Goal: Information Seeking & Learning: Learn about a topic

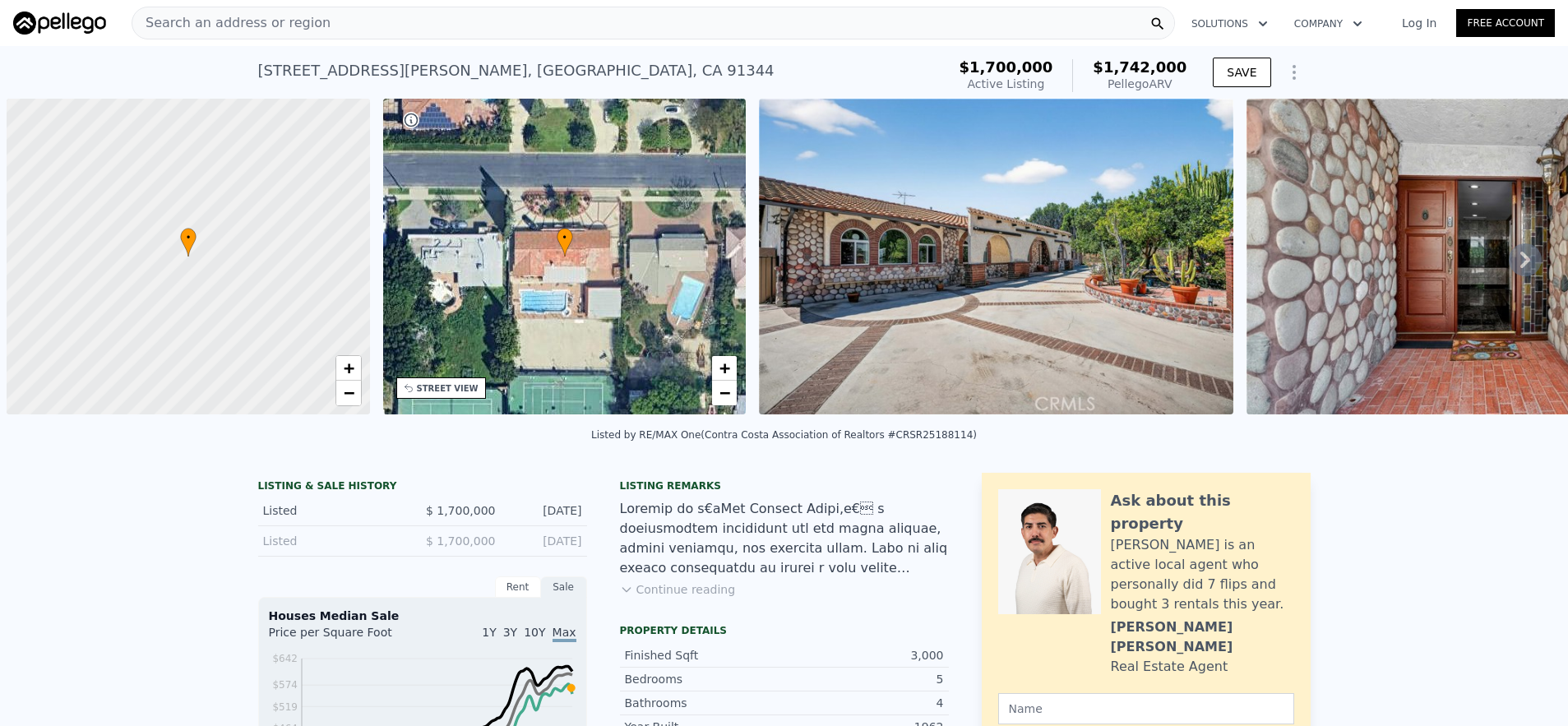
click at [333, 30] on div "Search an address or region" at bounding box center [653, 23] width 1043 height 33
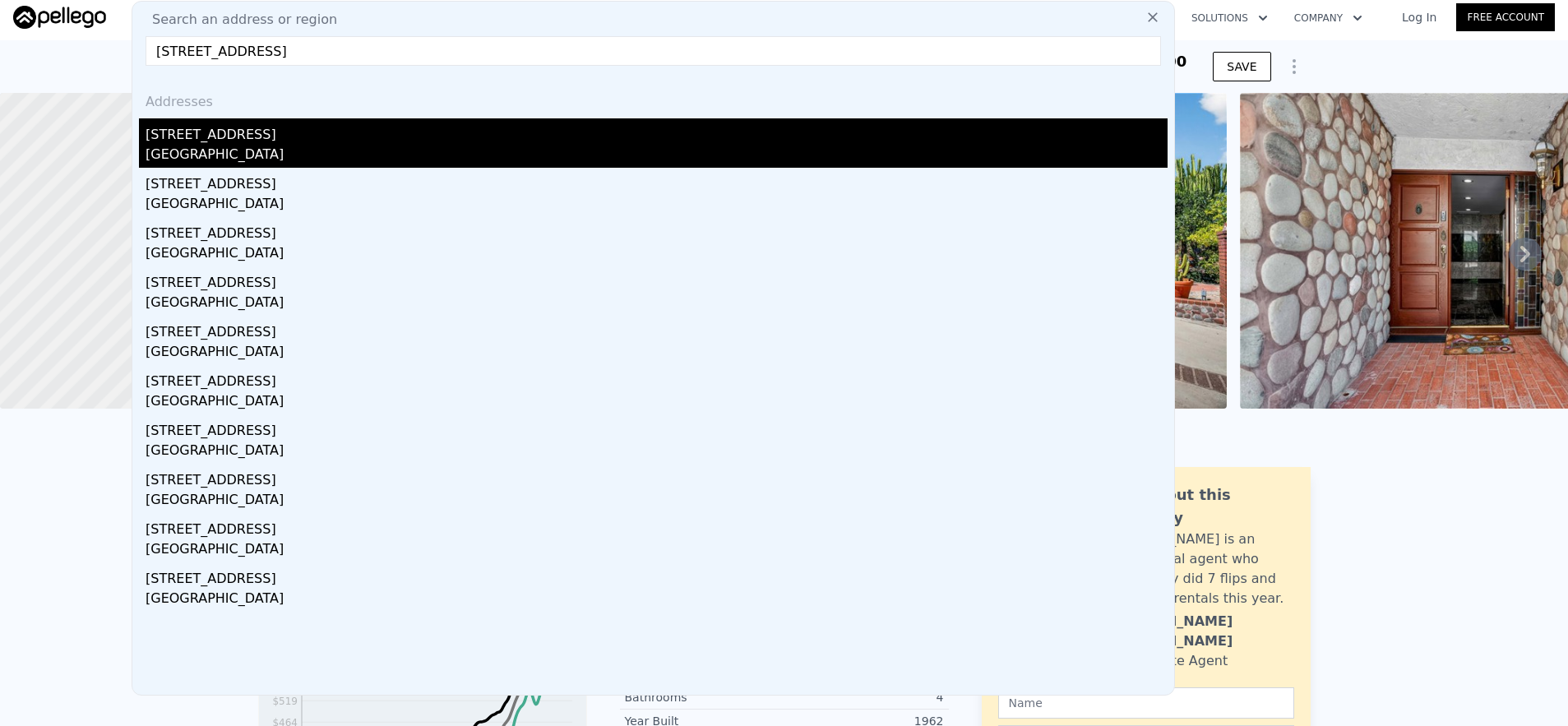
type input "[STREET_ADDRESS]"
click at [321, 129] on div "[STREET_ADDRESS]" at bounding box center [656, 132] width 1022 height 26
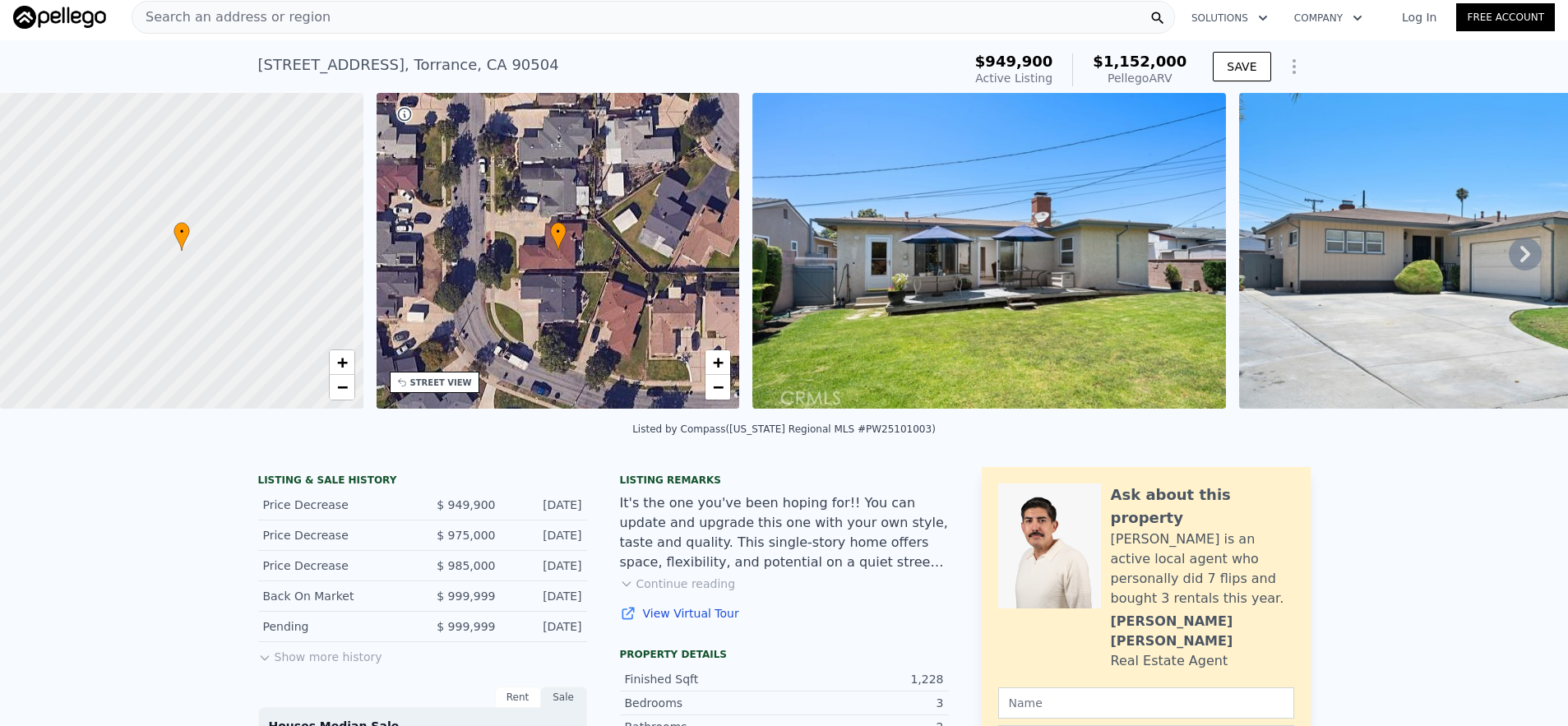
click at [457, 30] on div "Search an address or region" at bounding box center [653, 17] width 1043 height 33
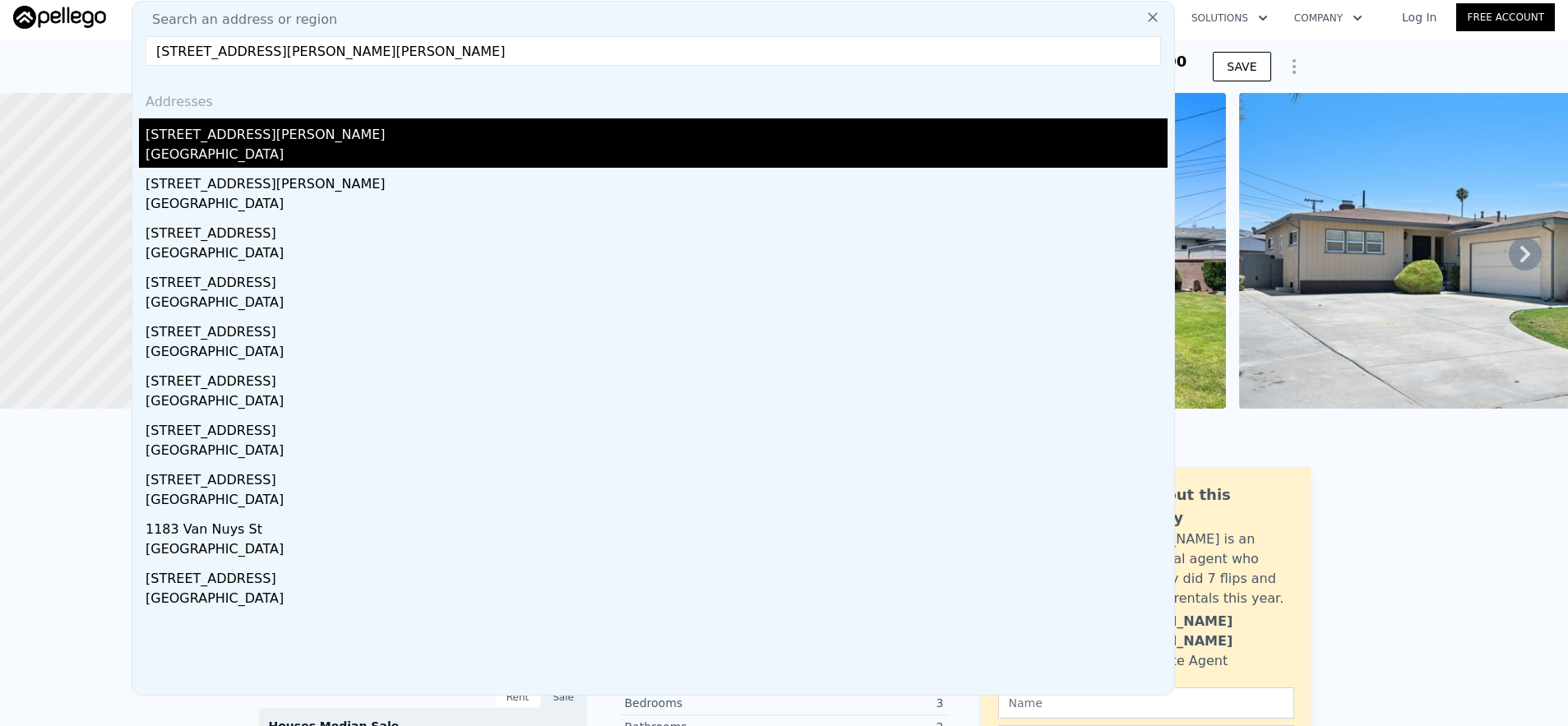
type input "[STREET_ADDRESS][PERSON_NAME][PERSON_NAME]"
click at [357, 135] on div "[STREET_ADDRESS][PERSON_NAME]" at bounding box center [656, 132] width 1022 height 26
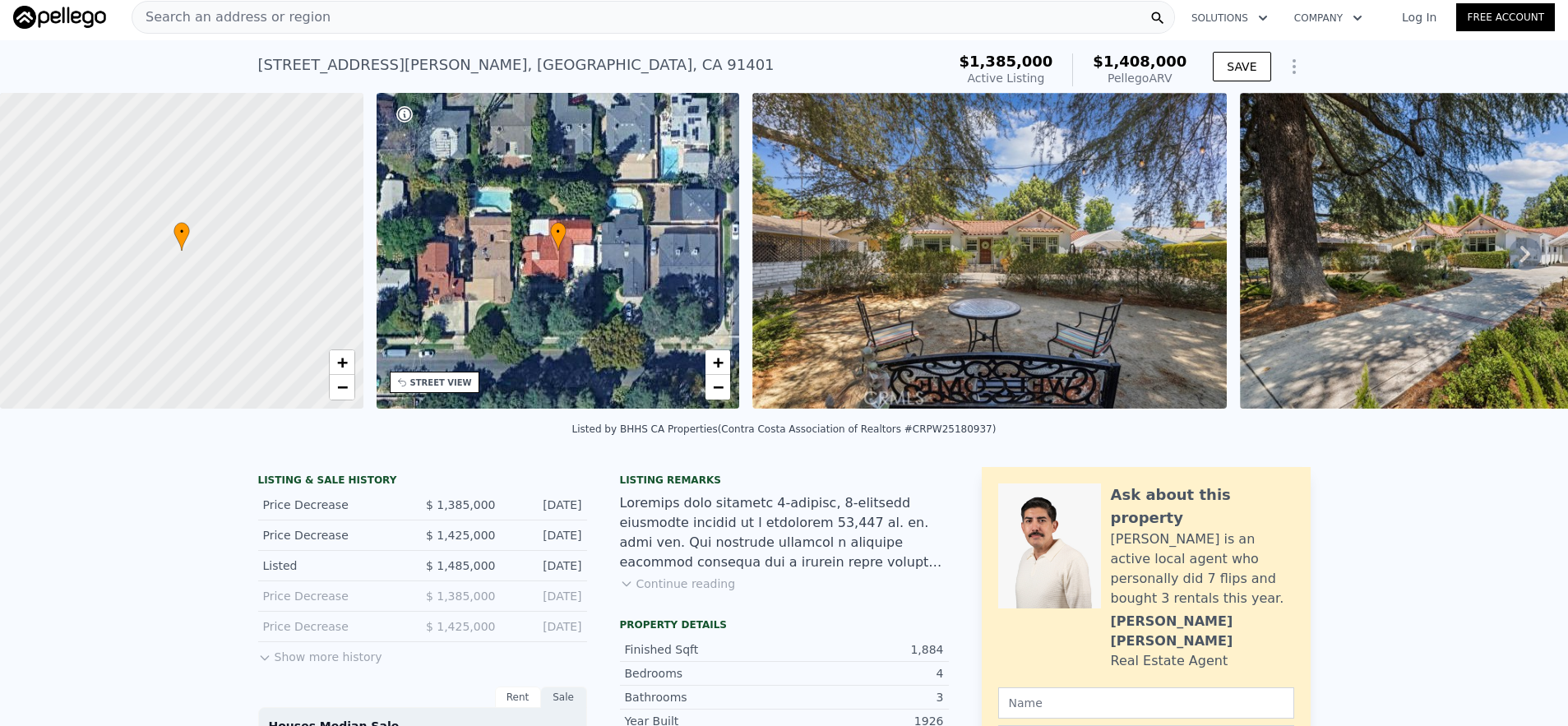
click at [330, 14] on div "Search an address or region" at bounding box center [653, 17] width 1043 height 33
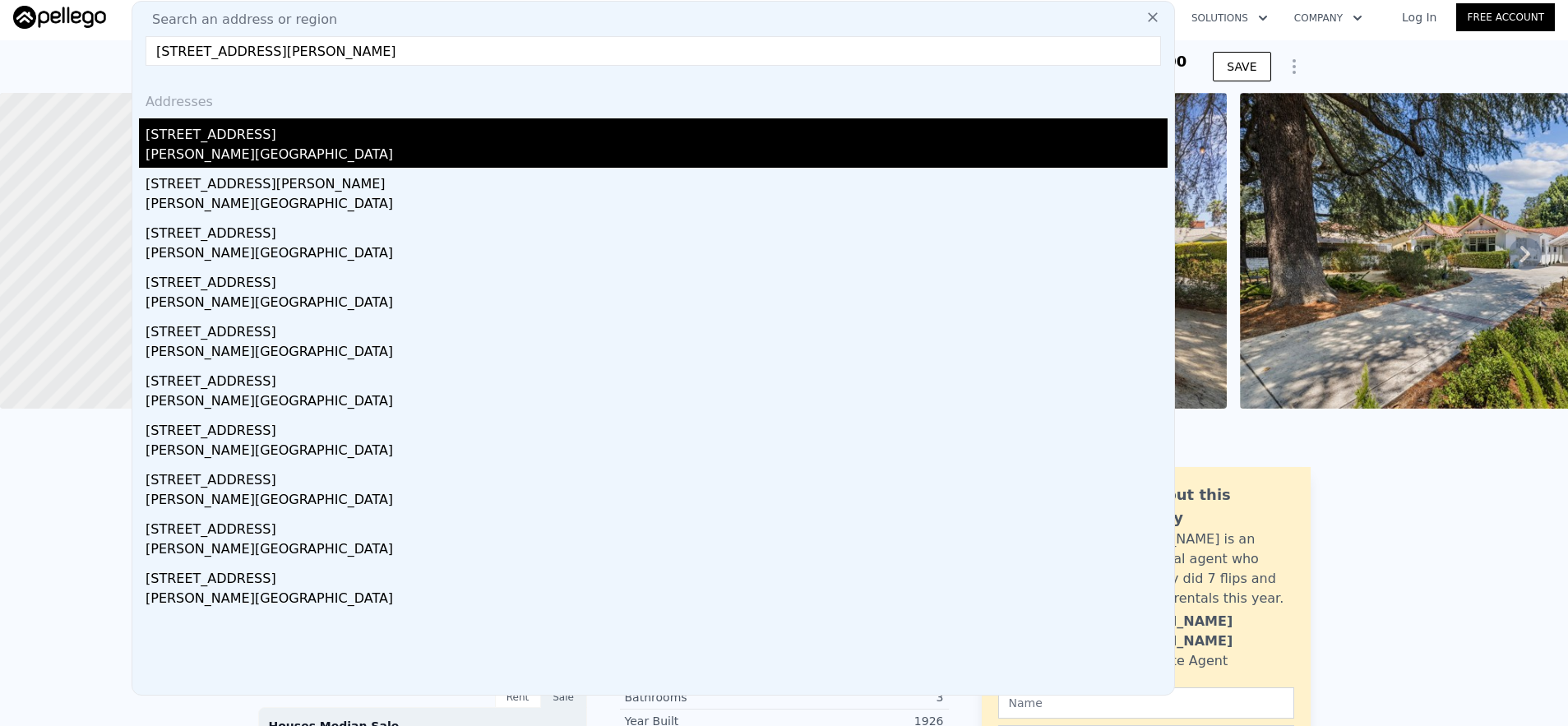
type input "[STREET_ADDRESS][PERSON_NAME]"
click at [328, 153] on div "[PERSON_NAME][GEOGRAPHIC_DATA]" at bounding box center [656, 156] width 1022 height 23
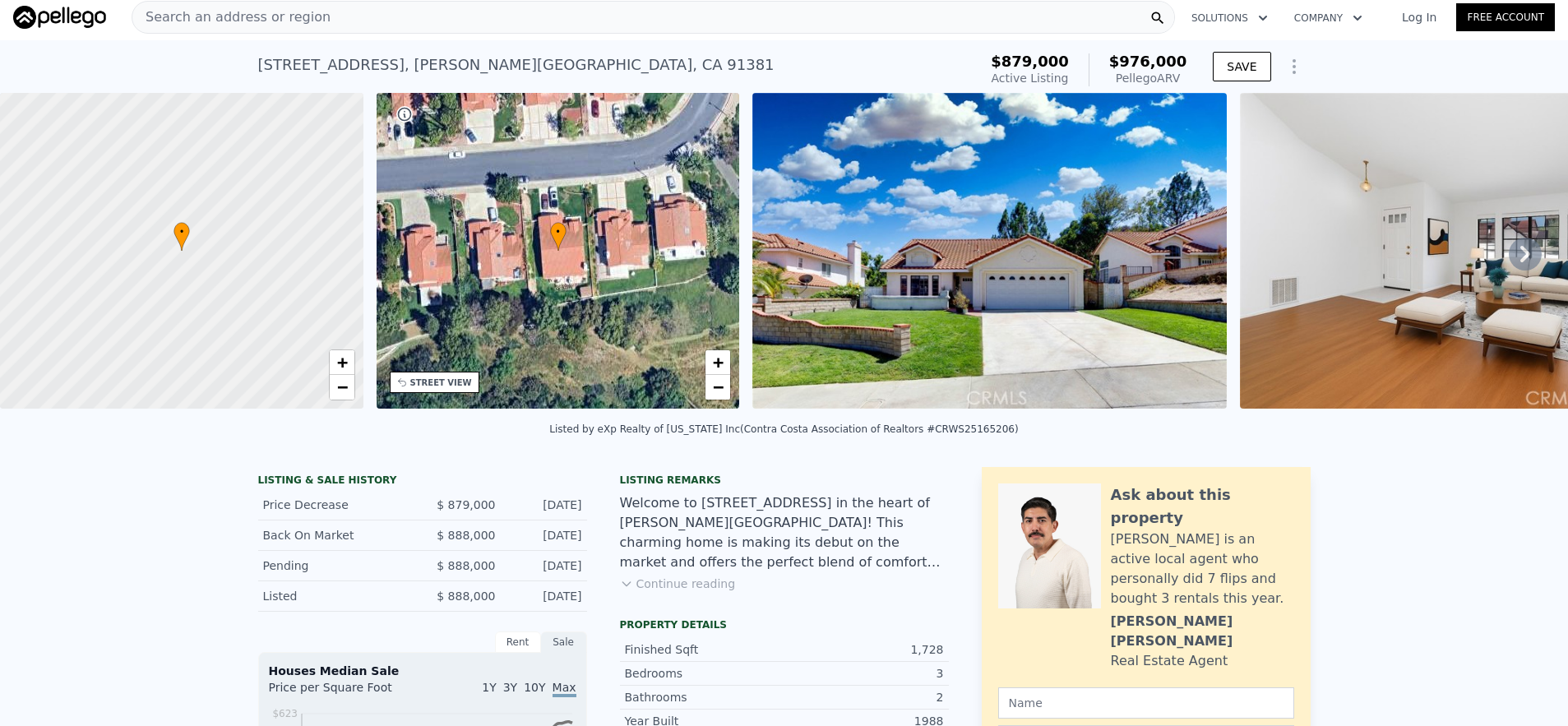
click at [1521, 261] on icon at bounding box center [1526, 254] width 9 height 16
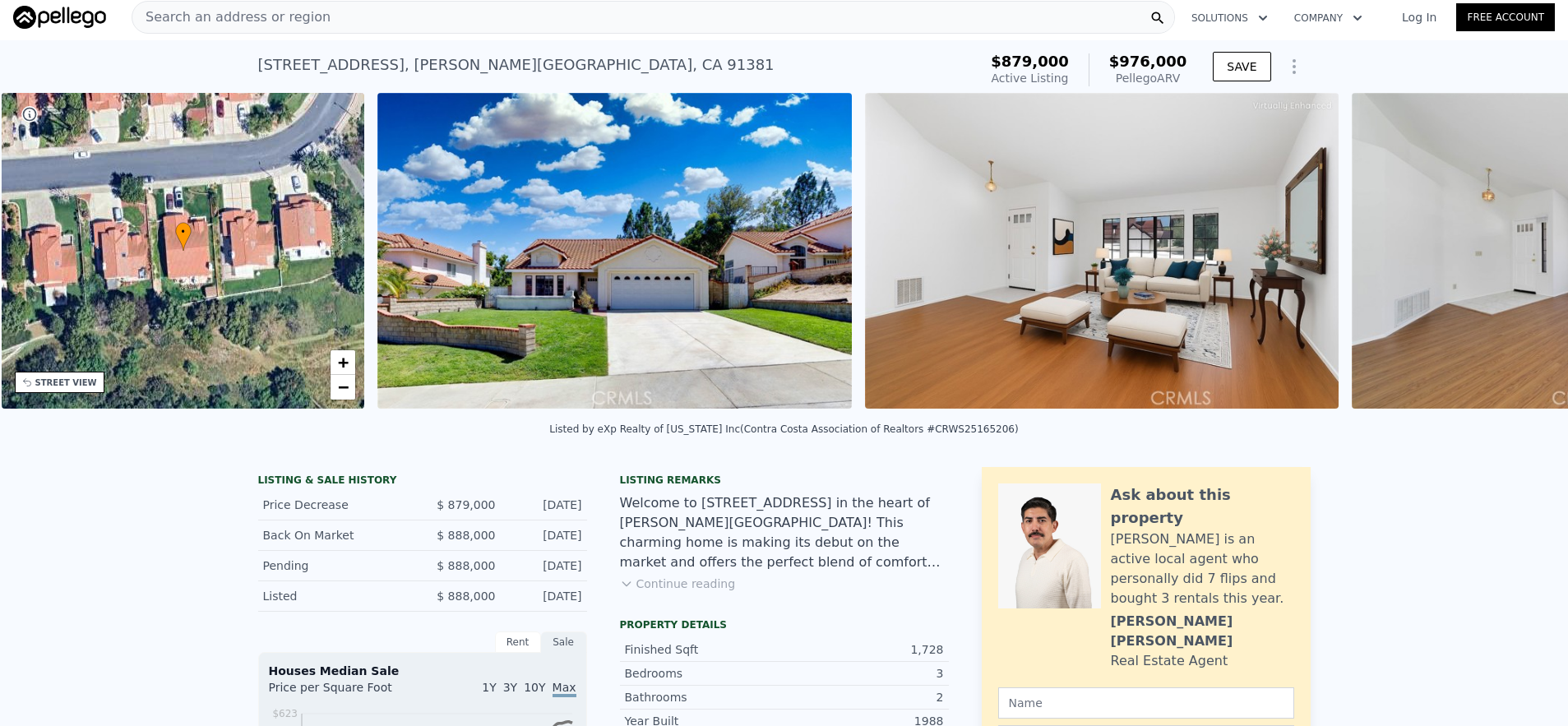
scroll to position [0, 384]
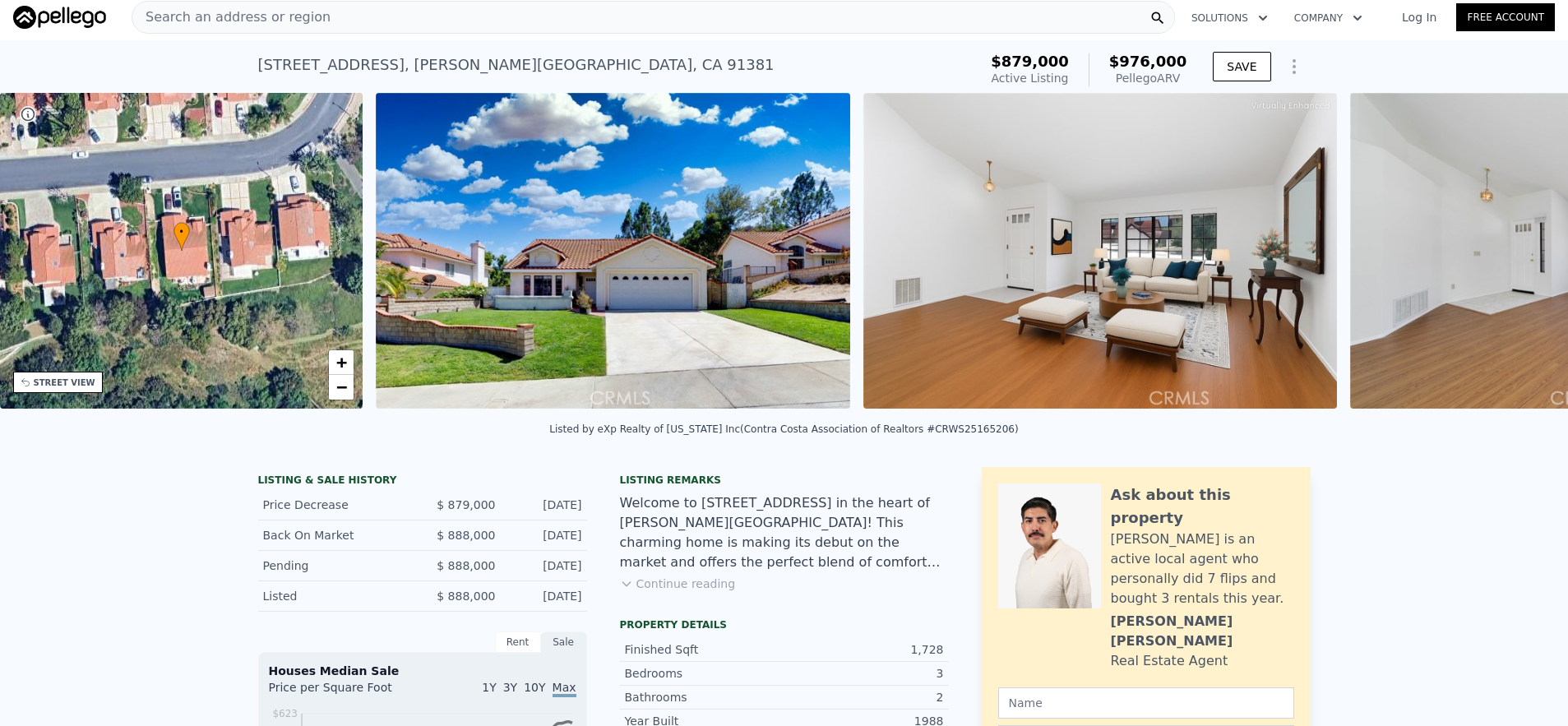
click at [1512, 261] on img at bounding box center [1587, 251] width 475 height 316
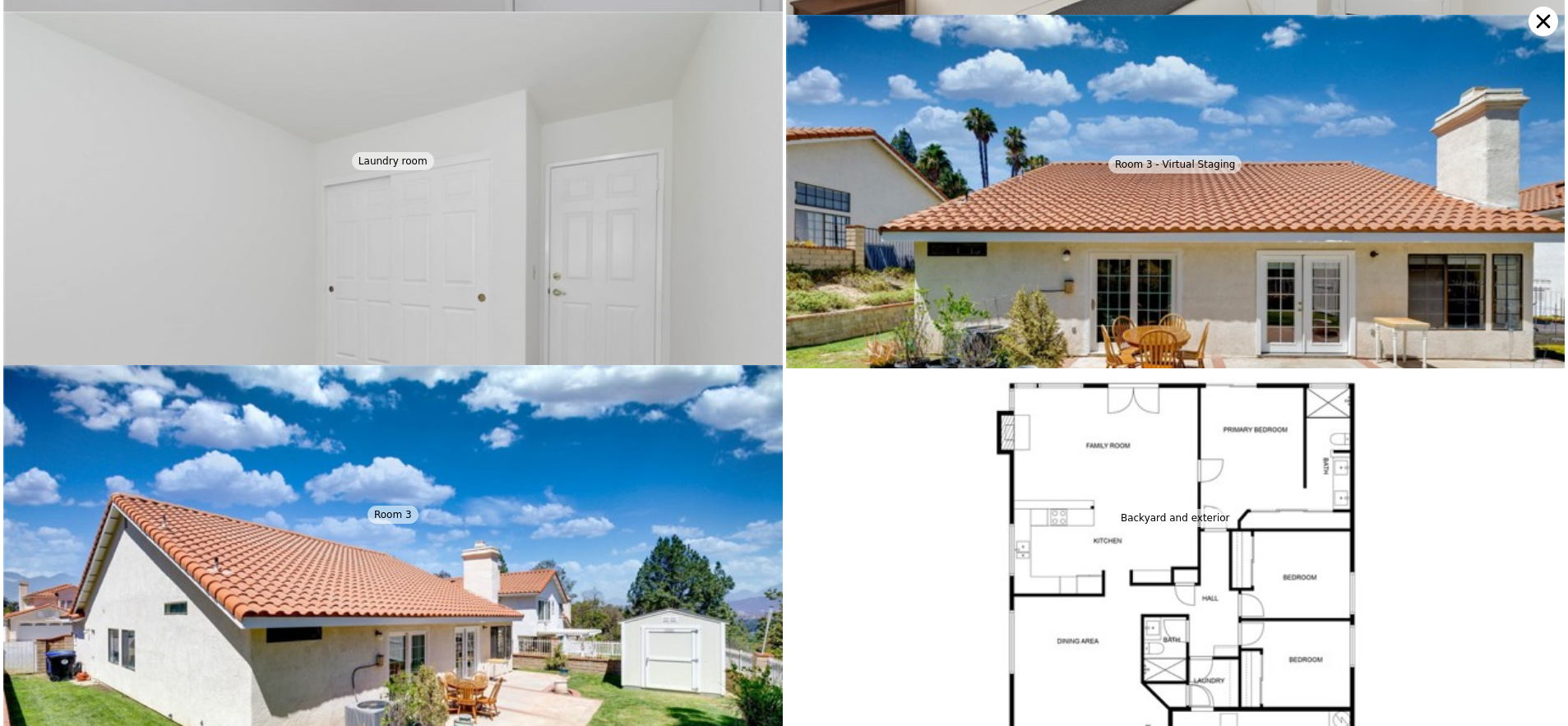
scroll to position [2830, 0]
